Goal: Navigation & Orientation: Find specific page/section

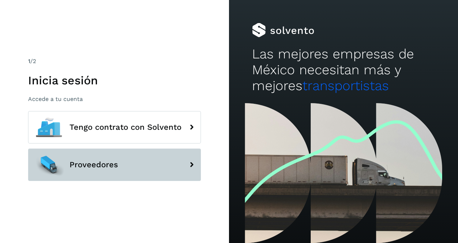
click at [123, 164] on button "Proveedores" at bounding box center [114, 164] width 173 height 32
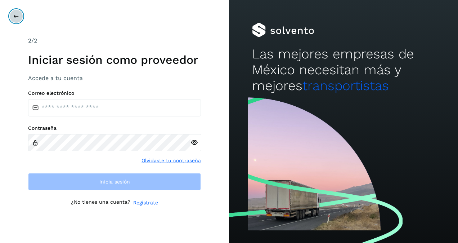
click at [13, 13] on button at bounding box center [16, 16] width 14 height 14
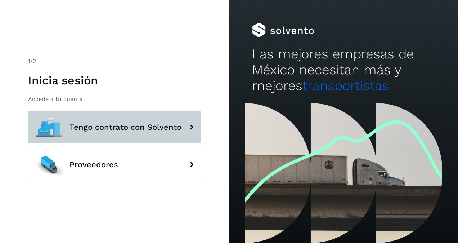
click at [79, 120] on button "Tengo contrato con Solvento" at bounding box center [114, 127] width 173 height 32
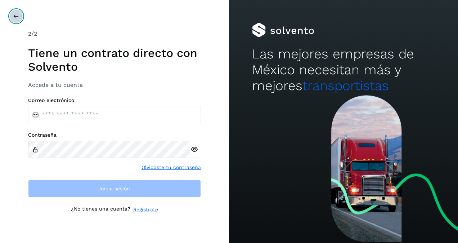
click at [12, 18] on button at bounding box center [16, 16] width 14 height 14
